Goal: Information Seeking & Learning: Check status

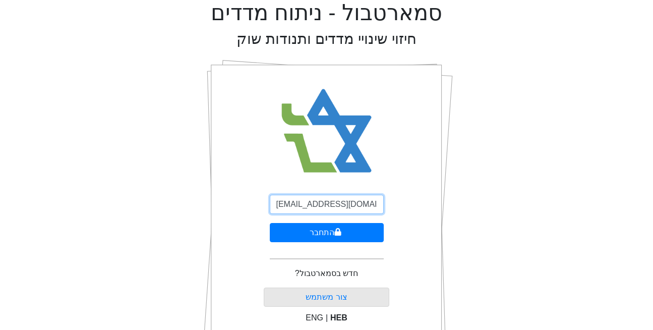
click at [315, 202] on input "[EMAIL_ADDRESS][DOMAIN_NAME]" at bounding box center [327, 204] width 114 height 19
type input "[EMAIL_ADDRESS][DOMAIN_NAME]"
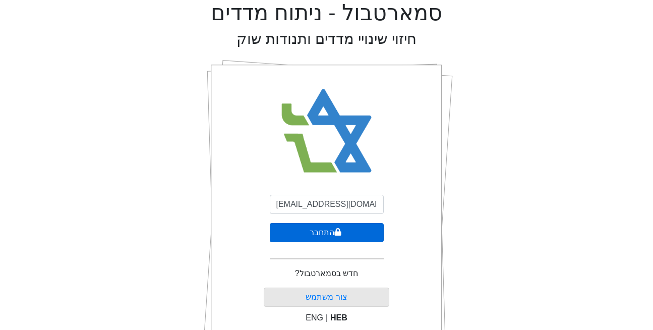
click at [320, 228] on button "התחבר" at bounding box center [327, 232] width 114 height 19
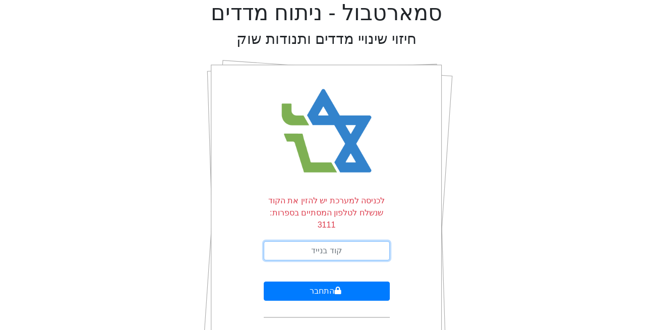
click at [324, 243] on input "text" at bounding box center [327, 250] width 126 height 19
type input "850191"
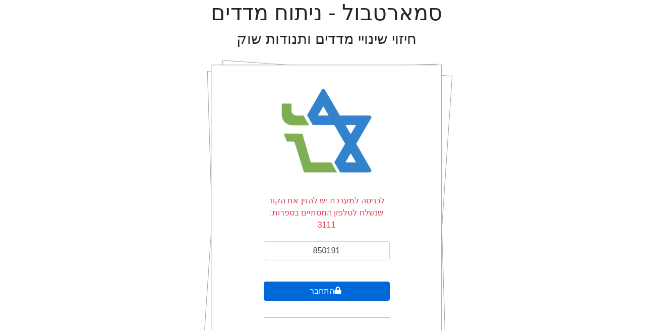
click at [317, 281] on button "התחבר" at bounding box center [327, 290] width 126 height 19
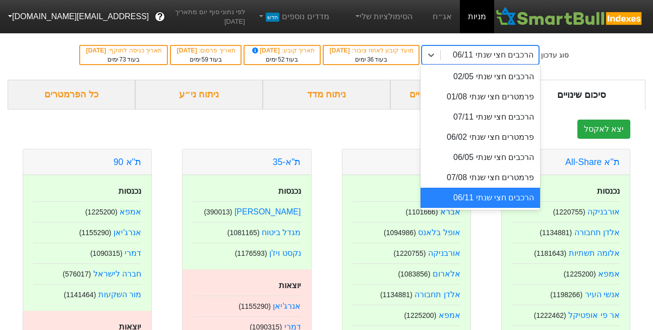
click at [507, 56] on div "הרכבים חצי שנתי 06/11" at bounding box center [493, 55] width 81 height 12
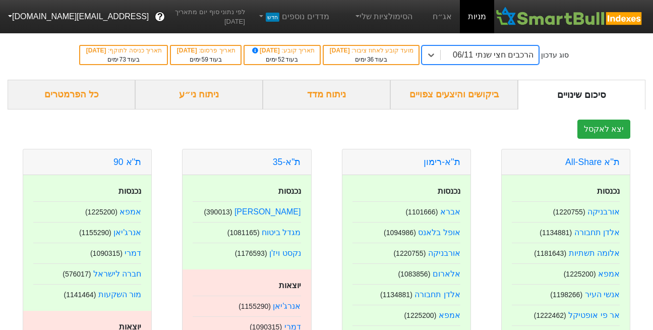
click at [486, 53] on div "הרכבים חצי שנתי 06/11" at bounding box center [493, 55] width 81 height 12
